Goal: Task Accomplishment & Management: Complete application form

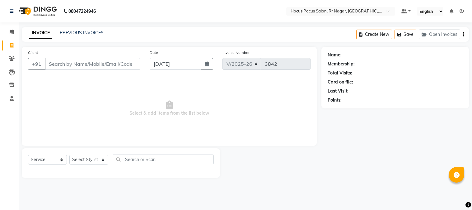
select select "5019"
select select "service"
click at [427, 36] on icon "button" at bounding box center [425, 34] width 7 height 4
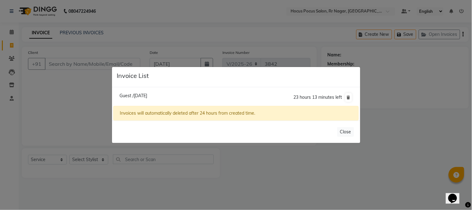
click at [147, 97] on span "Guest /[DATE]" at bounding box center [133, 96] width 28 height 6
type input "12*****00"
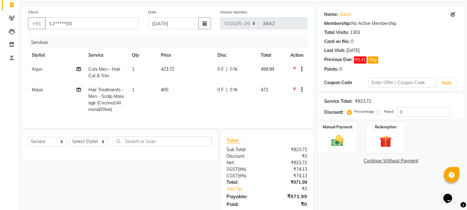
scroll to position [67, 0]
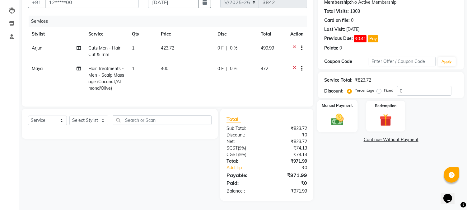
click at [339, 112] on img at bounding box center [337, 119] width 21 height 15
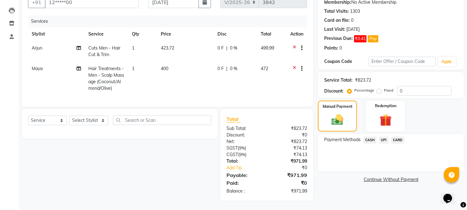
click at [383, 136] on span "UPI" at bounding box center [384, 139] width 10 height 7
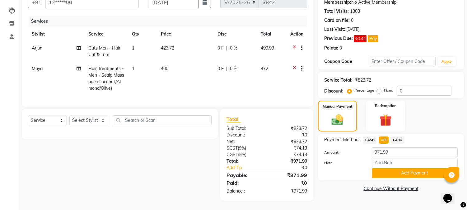
click at [397, 136] on span "CARD" at bounding box center [397, 139] width 13 height 7
click at [386, 169] on button "Add Payment" at bounding box center [415, 173] width 86 height 10
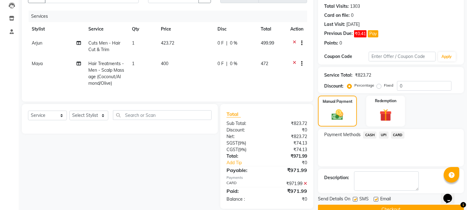
scroll to position [80, 0]
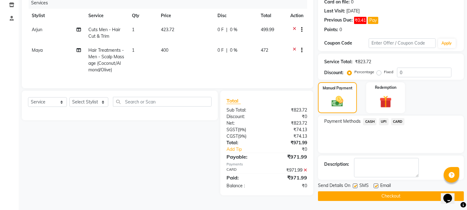
click at [355, 186] on label at bounding box center [355, 185] width 5 height 5
click at [355, 186] on input "checkbox" at bounding box center [355, 186] width 4 height 4
checkbox input "false"
click at [352, 194] on button "Checkout" at bounding box center [391, 196] width 146 height 10
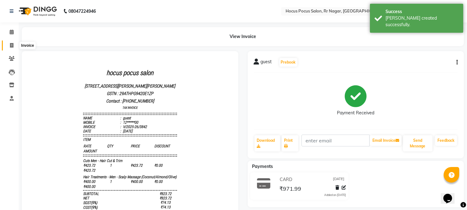
click at [10, 47] on icon at bounding box center [11, 45] width 3 height 5
select select "service"
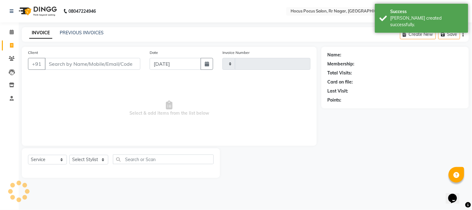
type input "3843"
select select "5019"
click at [83, 35] on div "PREVIOUS INVOICES" at bounding box center [82, 33] width 44 height 7
click at [83, 32] on link "PREVIOUS INVOICES" at bounding box center [82, 33] width 44 height 6
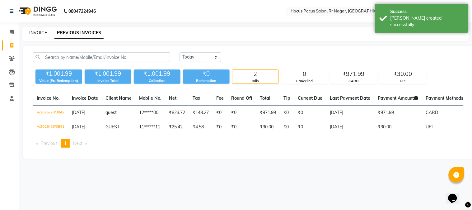
click at [39, 32] on link "INVOICE" at bounding box center [38, 33] width 18 height 6
select select "service"
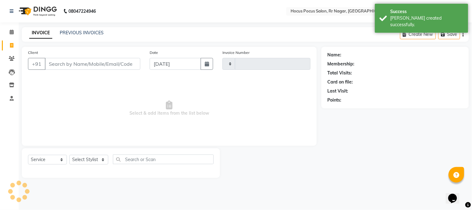
type input "3843"
select select "5019"
click at [67, 67] on input "Client" at bounding box center [93, 64] width 96 height 12
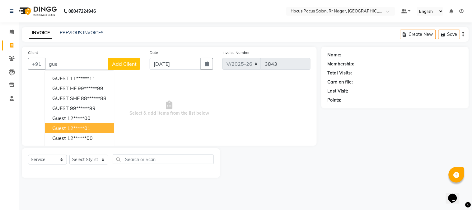
click at [79, 126] on ngb-highlight "12*****01" at bounding box center [78, 128] width 23 height 6
type input "12*****01"
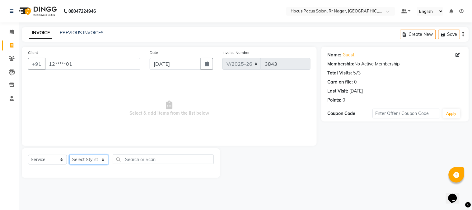
click at [78, 160] on select "Select Stylist [PERSON_NAME] hocus pocus Kushi Maya Neha [PERSON_NAME] [PERSON_…" at bounding box center [88, 160] width 39 height 10
select select "85060"
click at [69, 155] on select "Select Stylist [PERSON_NAME] hocus pocus Kushi Maya Neha [PERSON_NAME] [PERSON_…" at bounding box center [88, 160] width 39 height 10
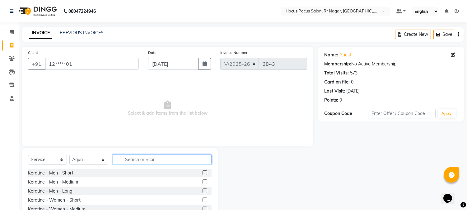
click at [132, 157] on input "text" at bounding box center [162, 159] width 99 height 10
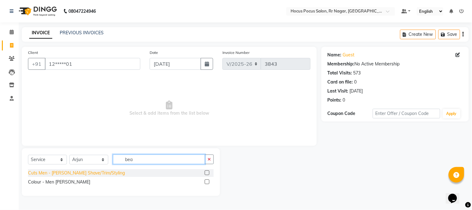
type input "bea"
click at [82, 174] on div "Cuts Men - [PERSON_NAME] Shave/Trim/Styling" at bounding box center [76, 173] width 97 height 7
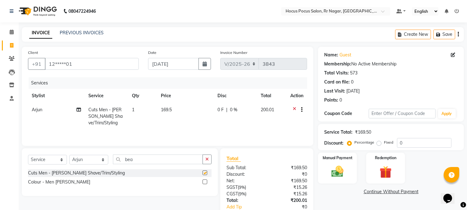
checkbox input "false"
click at [347, 180] on div "Manual Payment" at bounding box center [337, 168] width 40 height 32
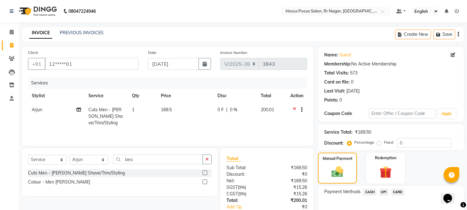
click at [375, 194] on span "CASH" at bounding box center [369, 191] width 13 height 7
click at [383, 191] on span "UPI" at bounding box center [384, 191] width 10 height 7
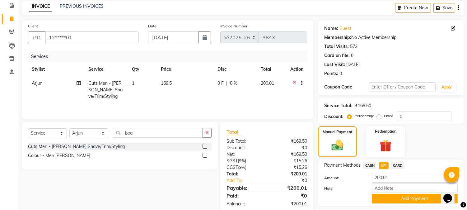
scroll to position [44, 0]
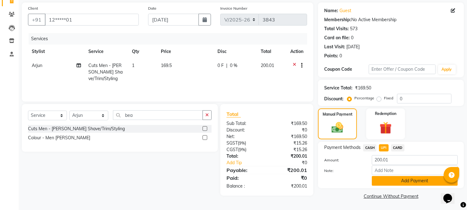
click at [409, 182] on button "Add Payment" at bounding box center [415, 181] width 86 height 10
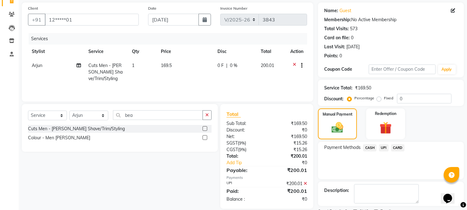
scroll to position [70, 0]
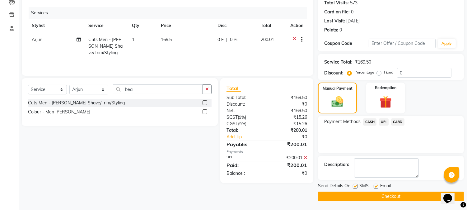
click at [356, 184] on label at bounding box center [355, 186] width 5 height 5
click at [356, 184] on input "checkbox" at bounding box center [355, 186] width 4 height 4
checkbox input "false"
click at [352, 194] on button "Checkout" at bounding box center [391, 196] width 146 height 10
click at [351, 194] on div "Checkout" at bounding box center [391, 196] width 146 height 10
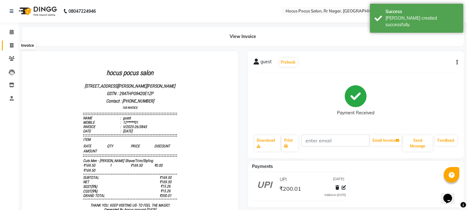
click at [12, 47] on icon at bounding box center [11, 45] width 3 height 5
select select "service"
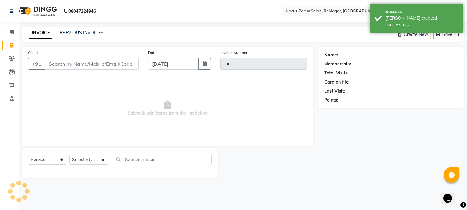
type input "3844"
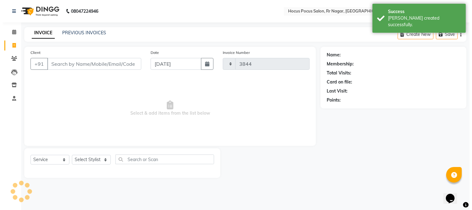
select select "5019"
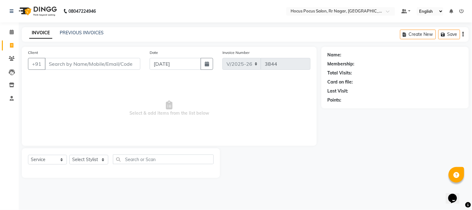
click at [92, 64] on input "Client" at bounding box center [93, 64] width 96 height 12
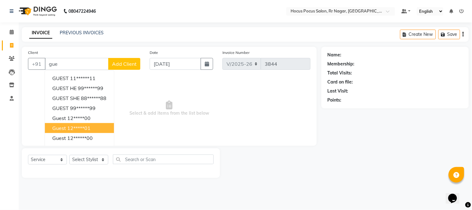
click at [76, 125] on ngb-highlight "12*****01" at bounding box center [78, 128] width 23 height 6
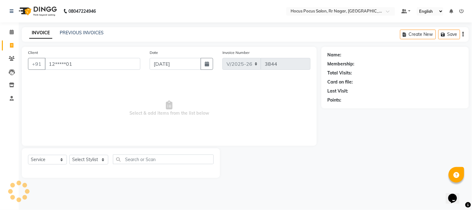
type input "12*****01"
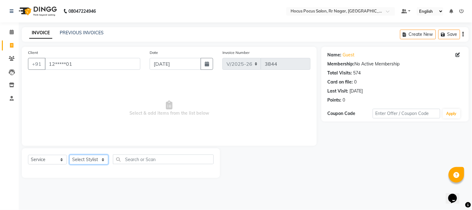
click at [76, 161] on select "Select Stylist [PERSON_NAME] hocus pocus Kushi Maya Neha [PERSON_NAME] [PERSON_…" at bounding box center [88, 160] width 39 height 10
select select "32988"
click at [69, 155] on select "Select Stylist [PERSON_NAME] hocus pocus Kushi Maya Neha [PERSON_NAME] [PERSON_…" at bounding box center [88, 160] width 39 height 10
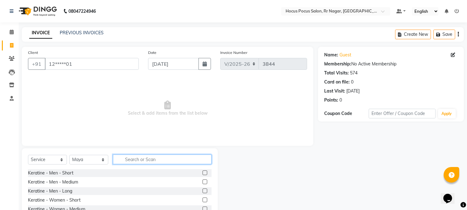
click at [131, 157] on input "text" at bounding box center [162, 159] width 99 height 10
click at [152, 162] on input "hai" at bounding box center [158, 159] width 90 height 10
type input "h"
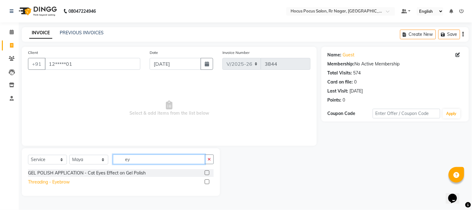
type input "ey"
click at [42, 182] on div "Threading - Eyebrow" at bounding box center [49, 182] width 42 height 7
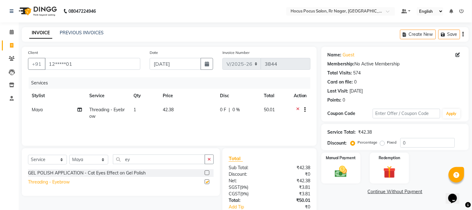
click at [42, 182] on div "Threading - Eyebrow" at bounding box center [49, 182] width 42 height 7
checkbox input "false"
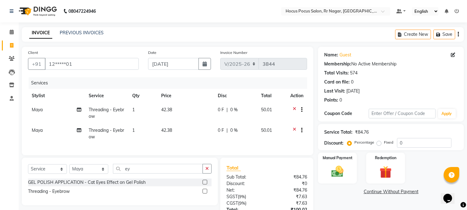
click at [293, 110] on icon at bounding box center [294, 110] width 3 height 8
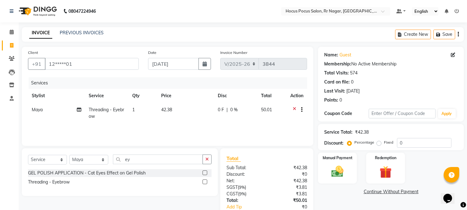
scroll to position [35, 0]
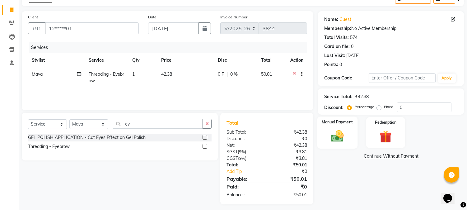
click at [346, 140] on img at bounding box center [337, 136] width 21 height 15
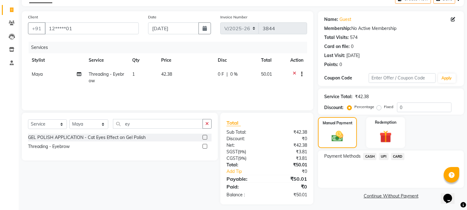
click at [368, 157] on span "CASH" at bounding box center [369, 156] width 13 height 7
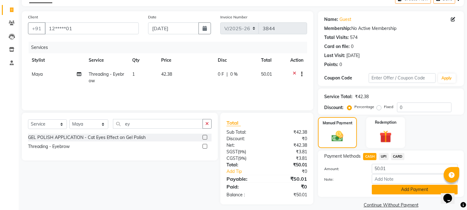
click at [384, 189] on button "Add Payment" at bounding box center [415, 190] width 86 height 10
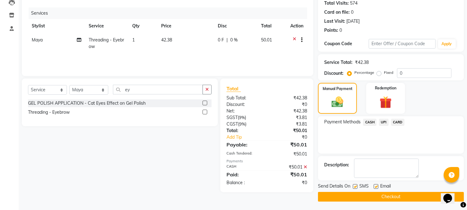
scroll to position [70, 0]
click at [357, 184] on label at bounding box center [355, 186] width 5 height 5
click at [357, 184] on input "checkbox" at bounding box center [355, 186] width 4 height 4
checkbox input "false"
click at [359, 193] on button "Checkout" at bounding box center [391, 196] width 146 height 10
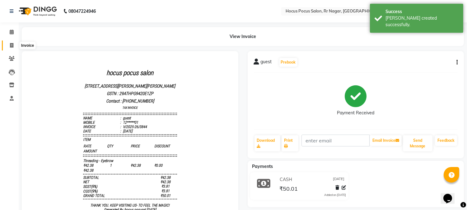
click at [11, 44] on icon at bounding box center [11, 45] width 3 height 5
select select "service"
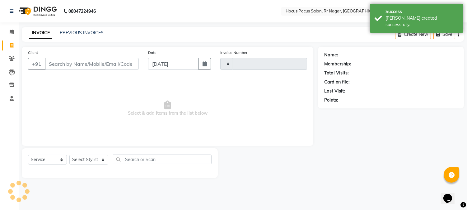
type input "3845"
select select "5019"
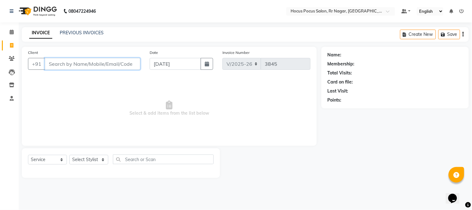
click at [94, 69] on input "Client" at bounding box center [93, 64] width 96 height 12
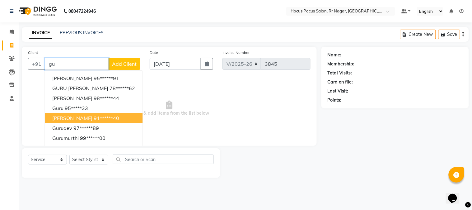
type input "g"
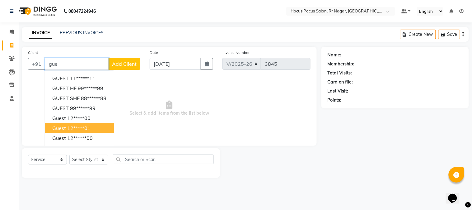
click at [84, 123] on button "guest 12*****01" at bounding box center [79, 128] width 69 height 10
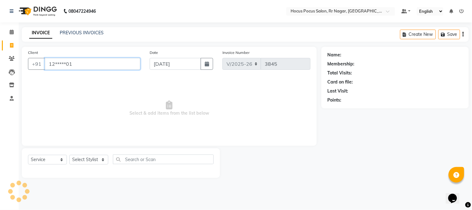
type input "12*****01"
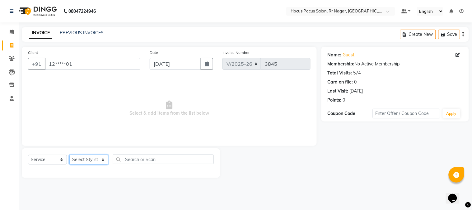
click at [82, 159] on select "Select Stylist [PERSON_NAME] hocus pocus Kushi Maya Neha [PERSON_NAME] [PERSON_…" at bounding box center [88, 160] width 39 height 10
select select "32993"
click at [69, 155] on select "Select Stylist [PERSON_NAME] hocus pocus Kushi Maya Neha [PERSON_NAME] [PERSON_…" at bounding box center [88, 160] width 39 height 10
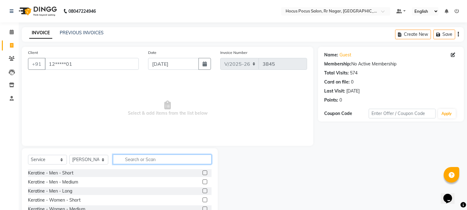
click at [141, 161] on input "text" at bounding box center [162, 159] width 99 height 10
type input "hai"
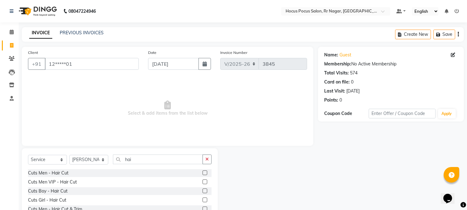
click at [203, 208] on label at bounding box center [205, 208] width 5 height 5
click at [203, 208] on input "checkbox" at bounding box center [205, 209] width 4 height 4
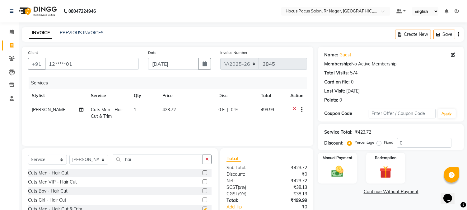
checkbox input "false"
click at [201, 117] on td "423.72" at bounding box center [187, 113] width 56 height 21
select select "32993"
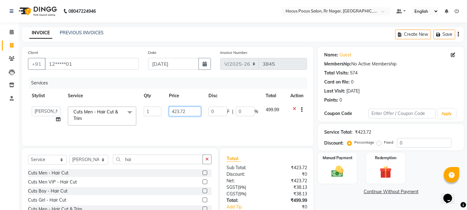
click at [200, 113] on input "423.72" at bounding box center [185, 111] width 32 height 10
type input "4"
type input "500"
click at [199, 128] on div "Services Stylist Service Qty Price Disc Total Action Amar Arjun Eliza hocus poc…" at bounding box center [167, 108] width 279 height 62
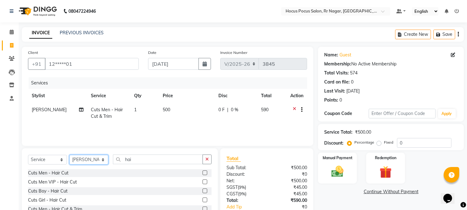
click at [86, 162] on select "Select Stylist [PERSON_NAME] hocus pocus Kushi Maya Neha [PERSON_NAME] [PERSON_…" at bounding box center [88, 160] width 39 height 10
select select "43787"
click at [69, 155] on select "Select Stylist [PERSON_NAME] hocus pocus Kushi Maya Neha [PERSON_NAME] [PERSON_…" at bounding box center [88, 160] width 39 height 10
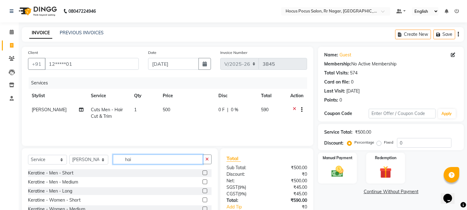
click at [142, 157] on input "hai" at bounding box center [158, 159] width 90 height 10
type input "h"
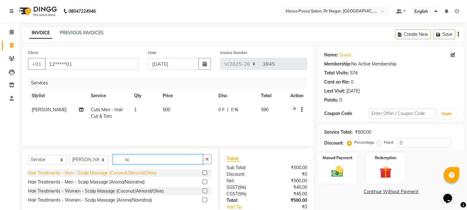
type input "sc"
click at [118, 172] on div "Hair Treatments - Men - Scalp Massage (Coconut/Almond/Olive)" at bounding box center [92, 173] width 129 height 7
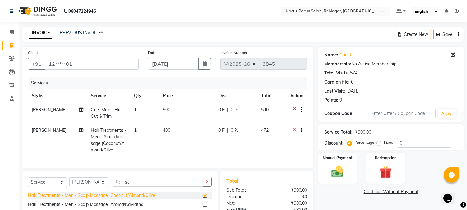
checkbox input "false"
